Goal: Check status

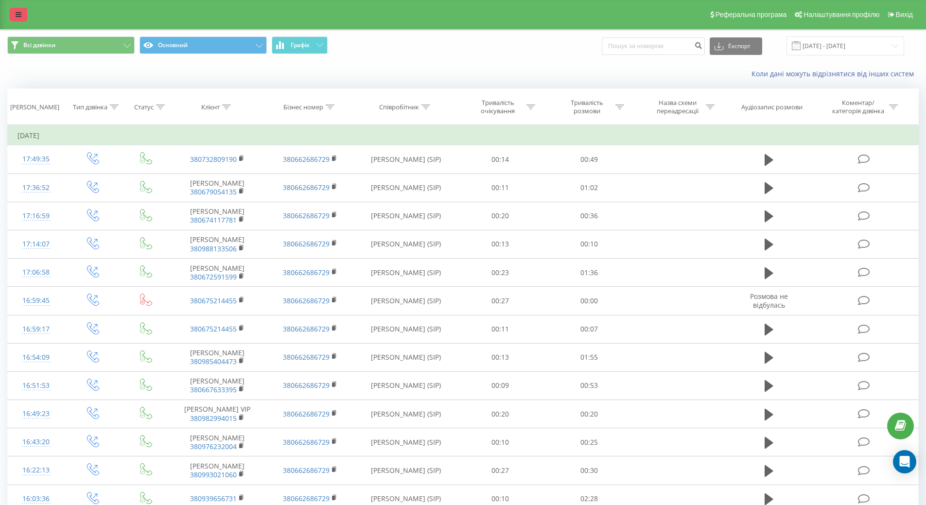
click at [22, 13] on link at bounding box center [18, 15] width 17 height 14
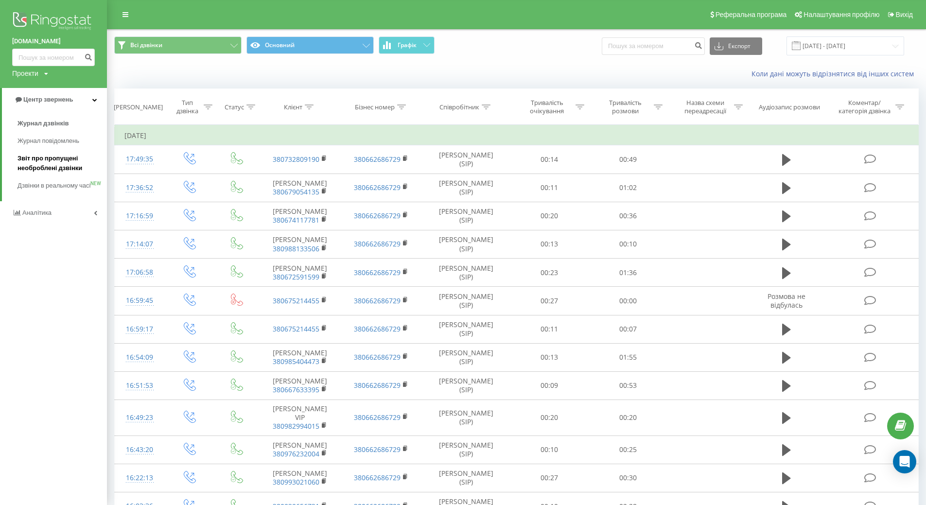
click at [42, 156] on span "Звіт про пропущені необроблені дзвінки" at bounding box center [59, 163] width 85 height 19
click at [825, 43] on input "09.11.2024 - 09.12.2024" at bounding box center [845, 45] width 118 height 19
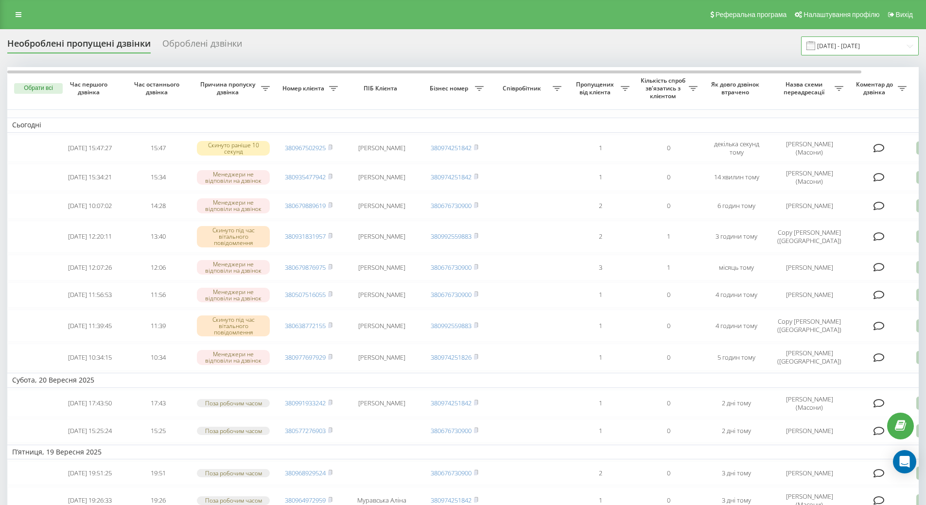
click at [831, 45] on input "[DATE] - [DATE]" at bounding box center [860, 45] width 118 height 19
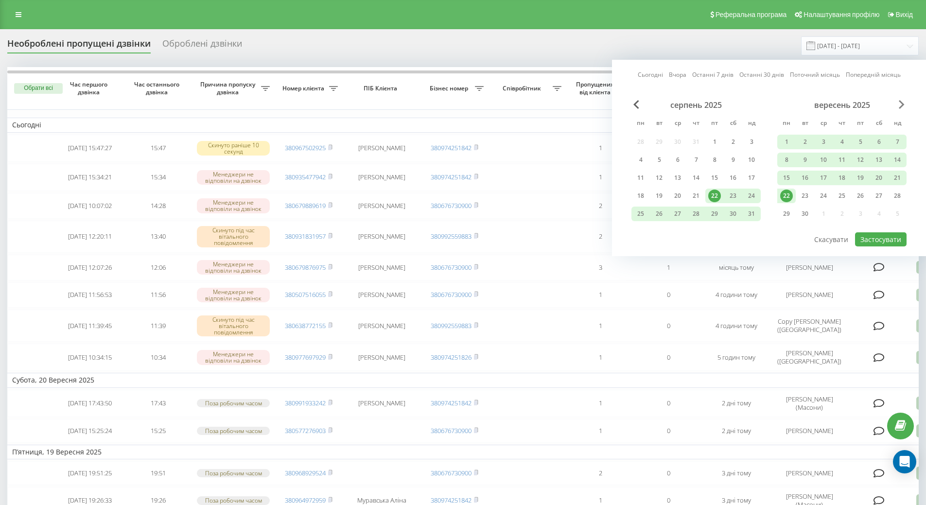
click at [902, 104] on span "Next Month" at bounding box center [901, 104] width 6 height 9
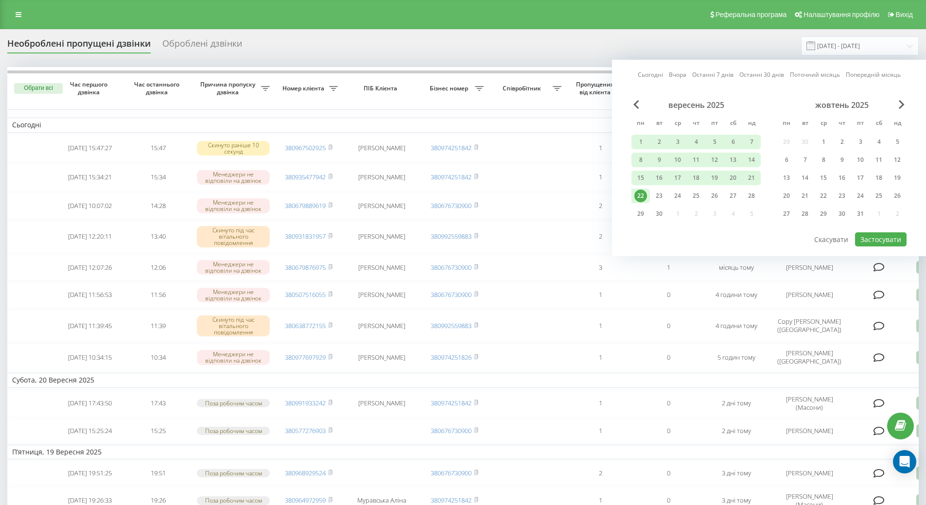
click at [639, 196] on div "22" at bounding box center [640, 195] width 13 height 13
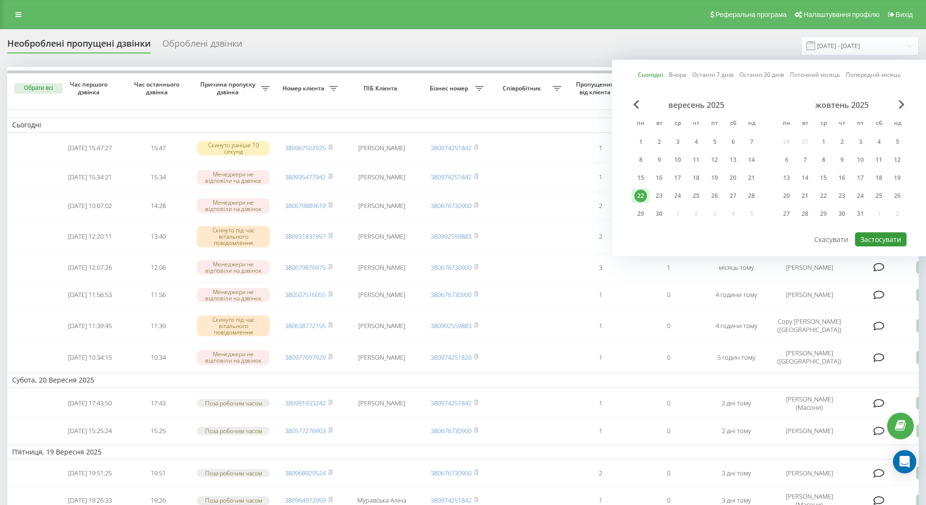
click at [875, 241] on button "Застосувати" at bounding box center [881, 239] width 52 height 14
type input "[DATE] - [DATE]"
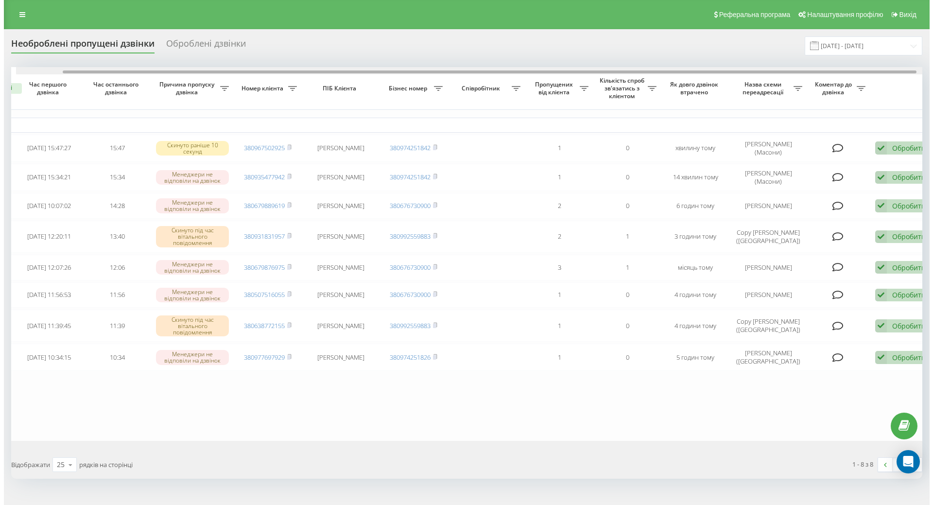
scroll to position [0, 61]
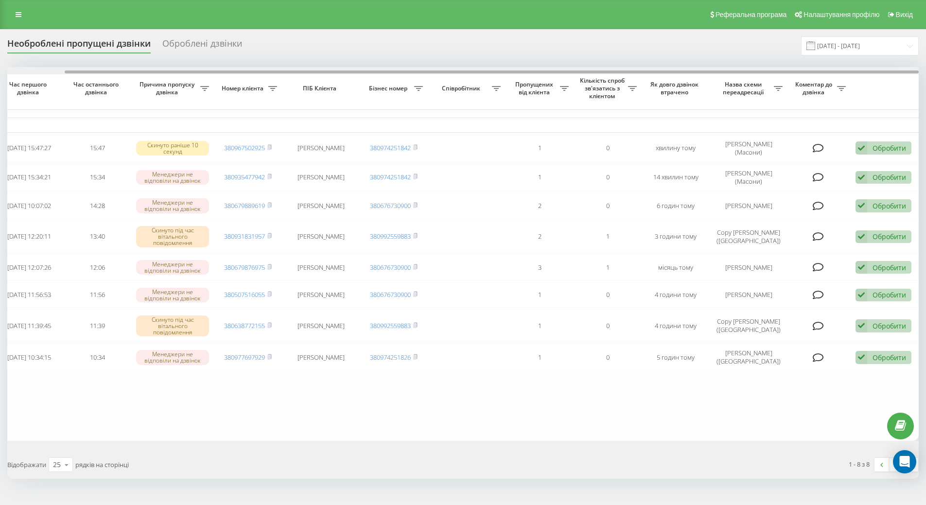
drag, startPoint x: 629, startPoint y: 71, endPoint x: 783, endPoint y: 82, distance: 153.9
click at [783, 82] on div "Обрати всі Час першого дзвінка Час останнього дзвінка Причина пропуску дзвінка …" at bounding box center [462, 254] width 911 height 374
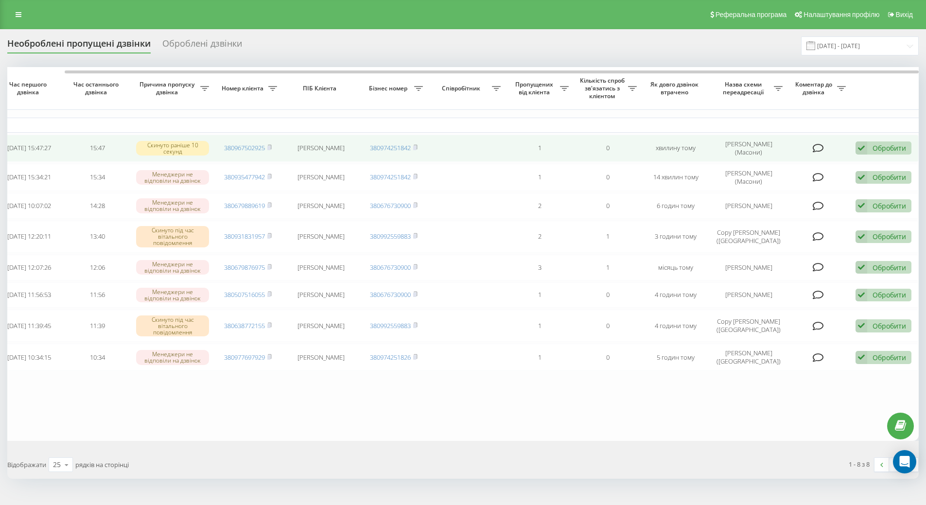
click at [869, 146] on div "Обробити Не вдалося зв'язатися Зв'язався з клієнтом за допомогою іншого каналу …" at bounding box center [883, 147] width 56 height 13
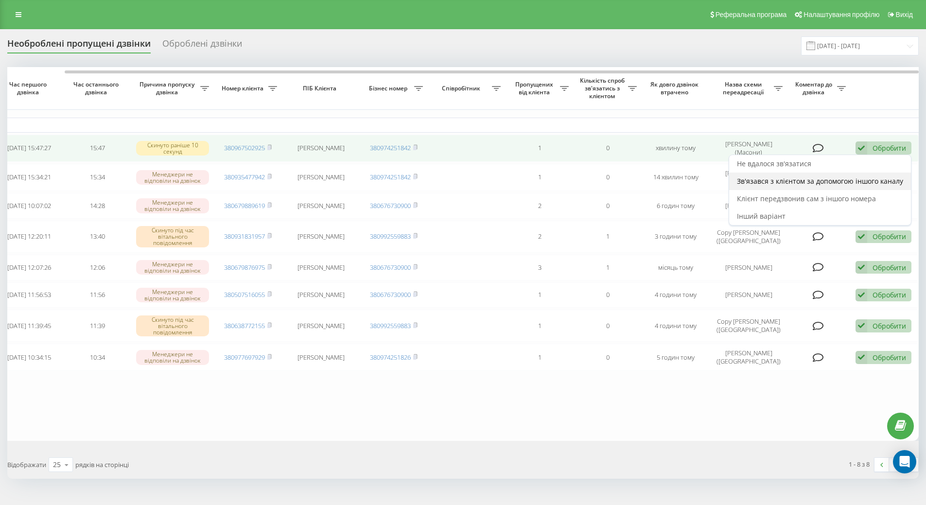
click at [829, 178] on span "Зв'язався з клієнтом за допомогою іншого каналу" at bounding box center [820, 180] width 166 height 9
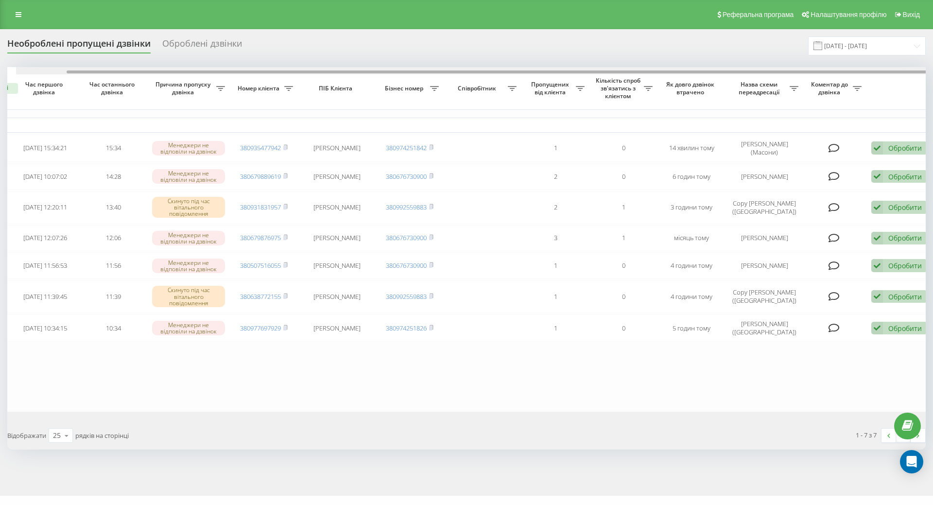
scroll to position [0, 53]
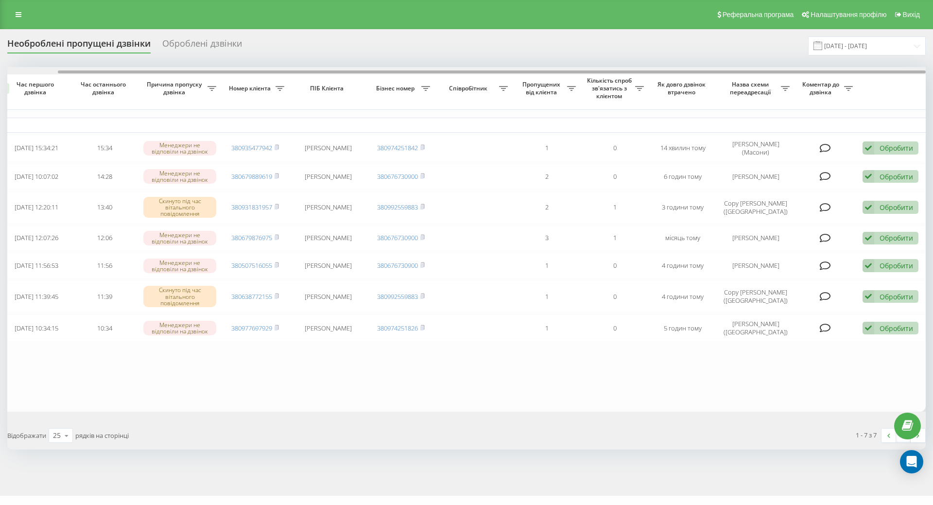
drag, startPoint x: 744, startPoint y: 72, endPoint x: 829, endPoint y: 87, distance: 86.3
click at [822, 72] on div at bounding box center [492, 71] width 868 height 3
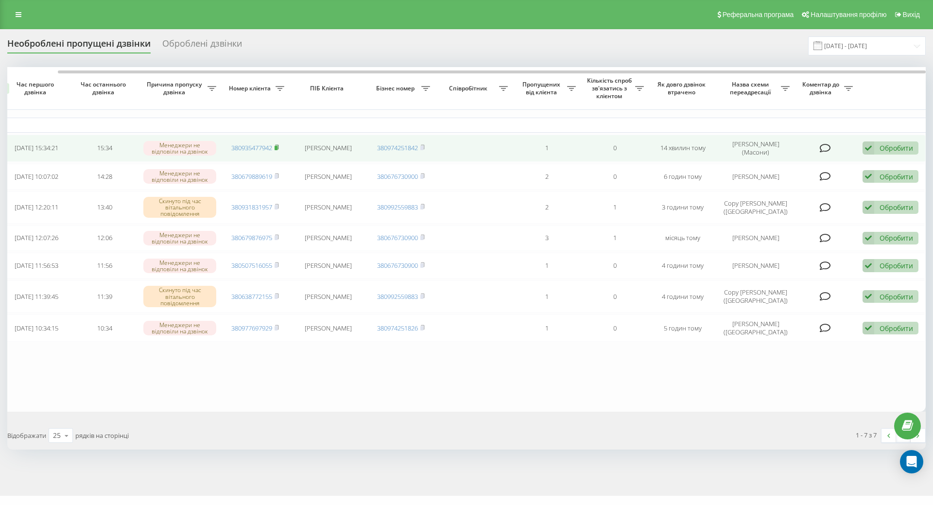
click at [277, 146] on icon at bounding box center [277, 147] width 4 height 6
click at [889, 144] on div "Обробити" at bounding box center [896, 147] width 34 height 9
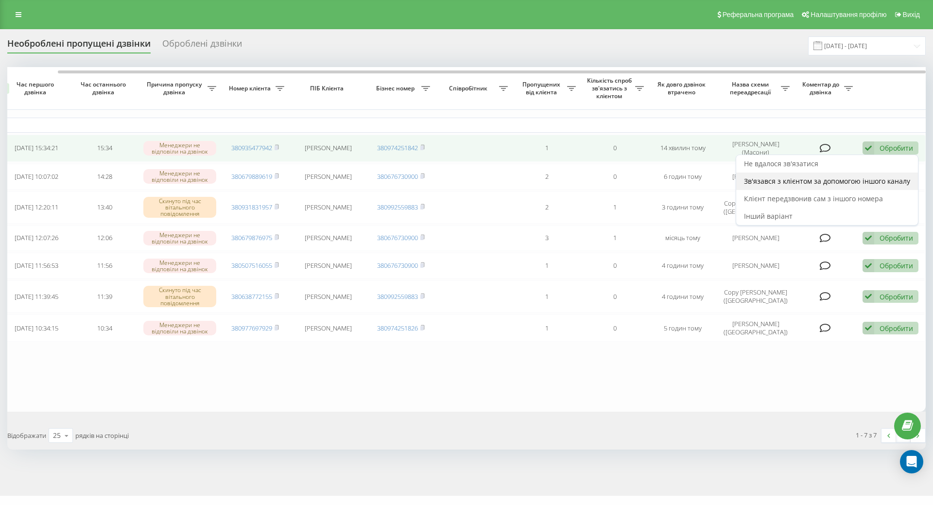
click at [793, 187] on div "Зв'язався з клієнтом за допомогою іншого каналу" at bounding box center [827, 180] width 182 height 17
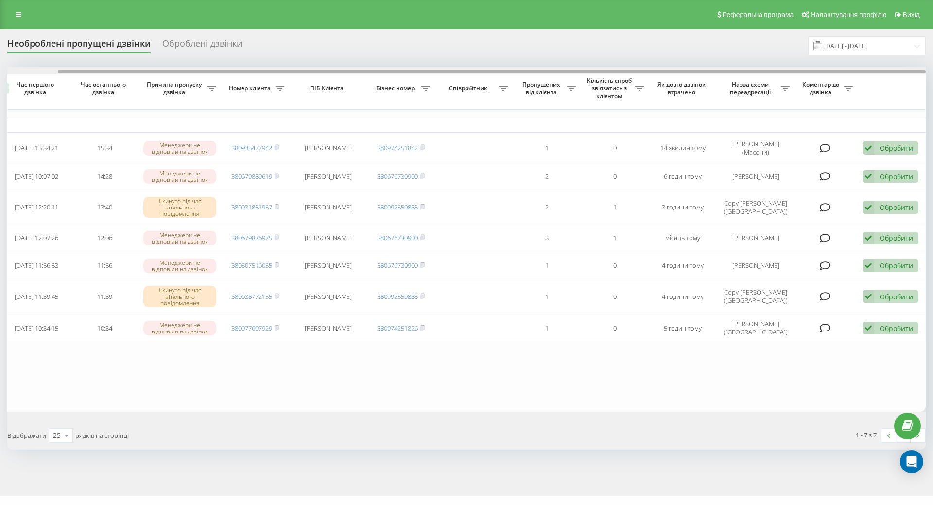
drag, startPoint x: 381, startPoint y: 73, endPoint x: 772, endPoint y: 108, distance: 391.8
click at [691, 74] on div at bounding box center [466, 70] width 918 height 7
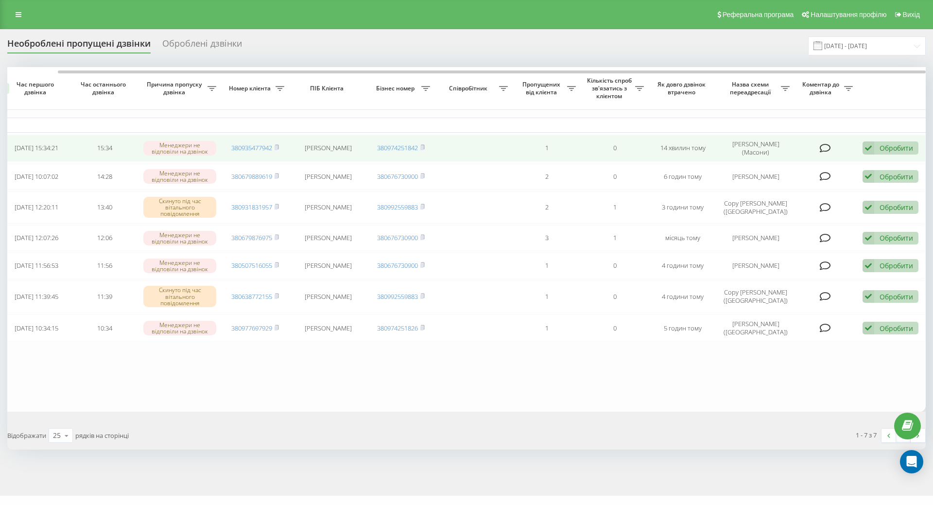
click at [889, 148] on div "Обробити" at bounding box center [896, 147] width 34 height 9
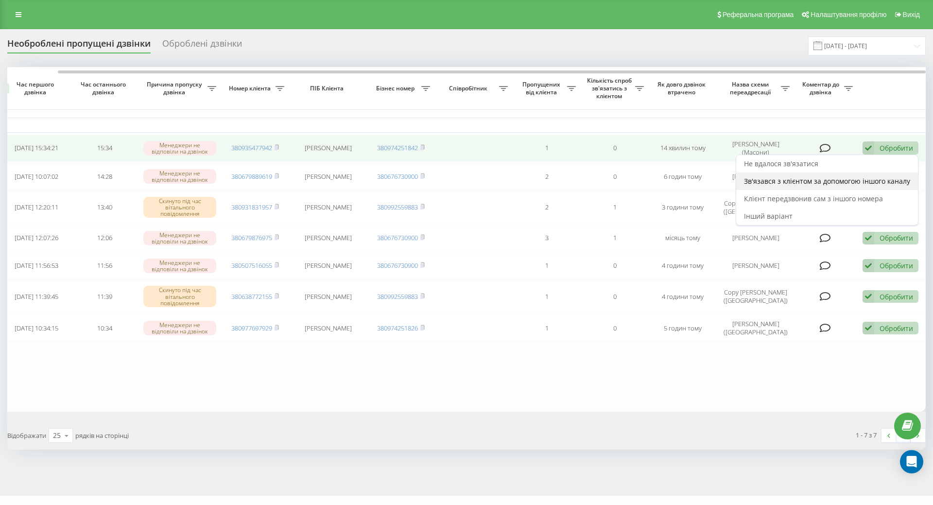
click at [809, 184] on span "Зв'язався з клієнтом за допомогою іншого каналу" at bounding box center [827, 180] width 166 height 9
